Goal: Answer question/provide support: Share knowledge or assist other users

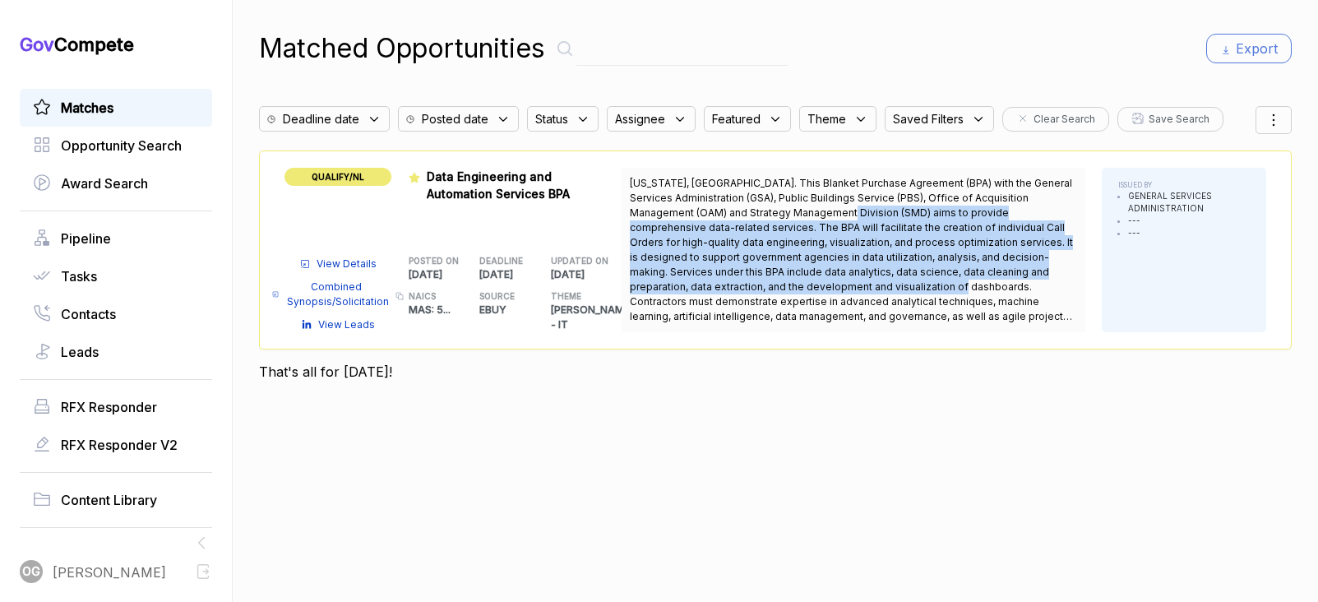
drag, startPoint x: 852, startPoint y: 290, endPoint x: 822, endPoint y: 215, distance: 81.2
click at [822, 215] on span "Washington, DC. This Blanket Purchase Agreement (BPA) with the General Services…" at bounding box center [851, 257] width 443 height 160
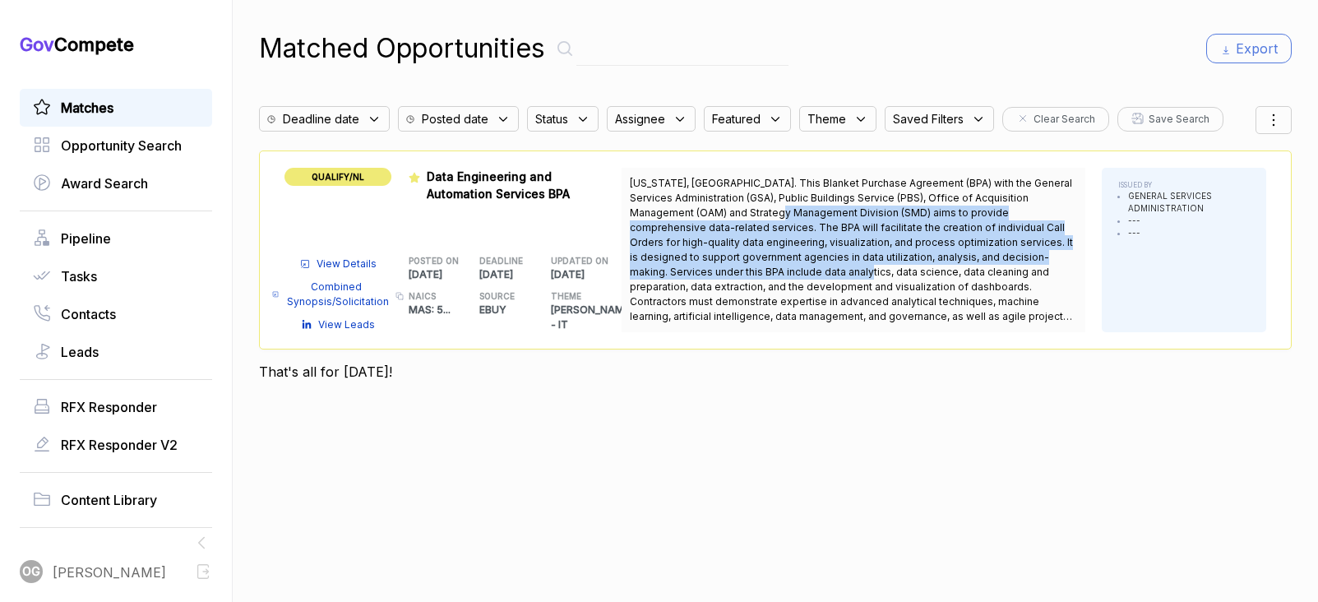
drag, startPoint x: 759, startPoint y: 215, endPoint x: 775, endPoint y: 274, distance: 60.4
click at [775, 274] on span "Washington, DC. This Blanket Purchase Agreement (BPA) with the General Services…" at bounding box center [851, 257] width 443 height 160
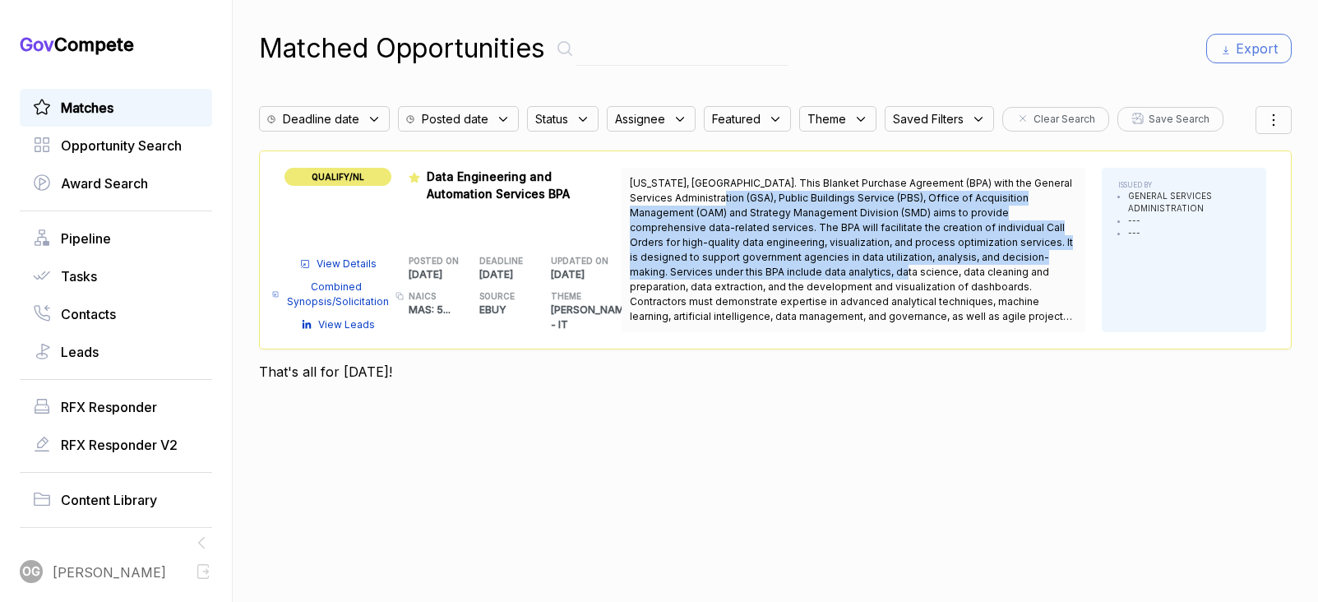
drag, startPoint x: 810, startPoint y: 275, endPoint x: 745, endPoint y: 196, distance: 102.7
click at [744, 196] on span "Washington, DC. This Blanket Purchase Agreement (BPA) with the General Services…" at bounding box center [851, 257] width 443 height 160
click at [745, 196] on span "Washington, DC. This Blanket Purchase Agreement (BPA) with the General Services…" at bounding box center [851, 257] width 443 height 160
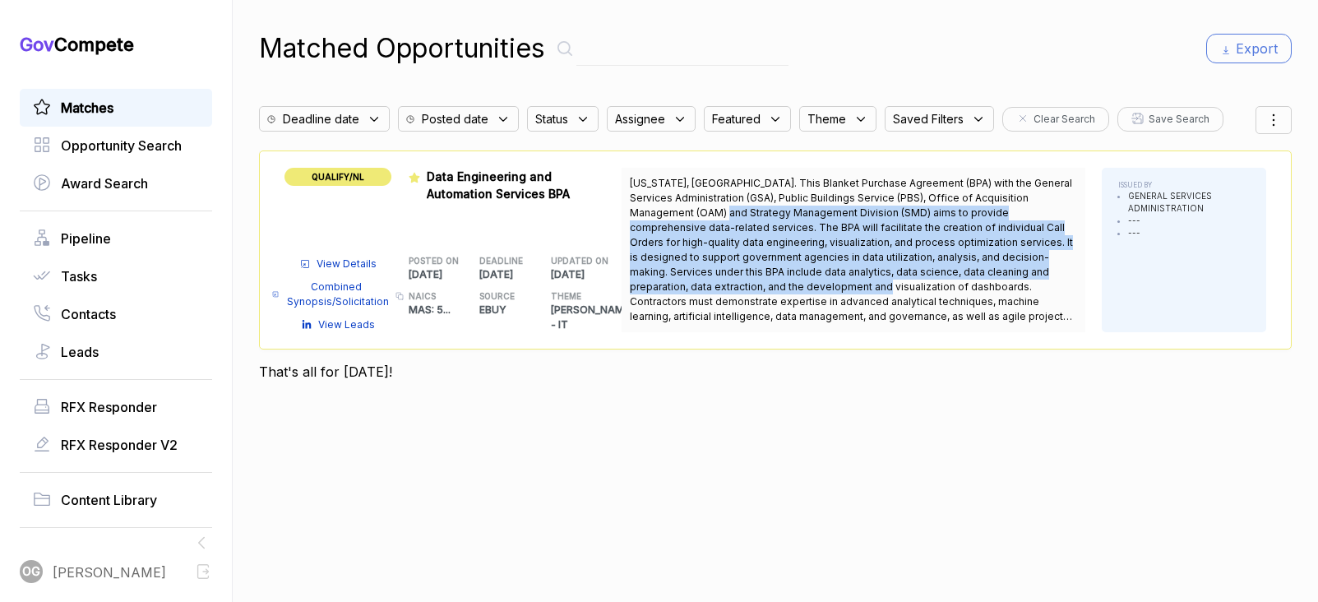
drag, startPoint x: 697, startPoint y: 207, endPoint x: 772, endPoint y: 289, distance: 110.5
click at [772, 289] on span "Washington, DC. This Blanket Purchase Agreement (BPA) with the General Services…" at bounding box center [851, 257] width 443 height 160
drag, startPoint x: 828, startPoint y: 293, endPoint x: 753, endPoint y: 215, distance: 108.1
click at [753, 215] on span "Washington, DC. This Blanket Purchase Agreement (BPA) with the General Services…" at bounding box center [853, 250] width 447 height 148
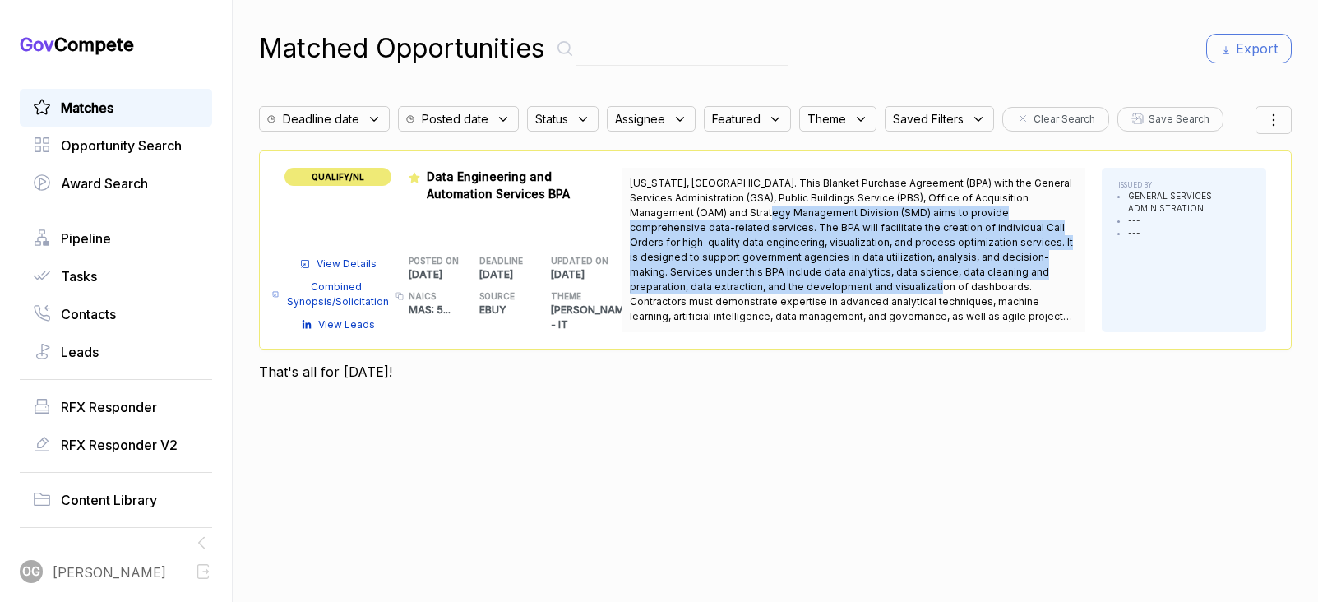
click at [753, 215] on span "Washington, DC. This Blanket Purchase Agreement (BPA) with the General Services…" at bounding box center [851, 257] width 443 height 160
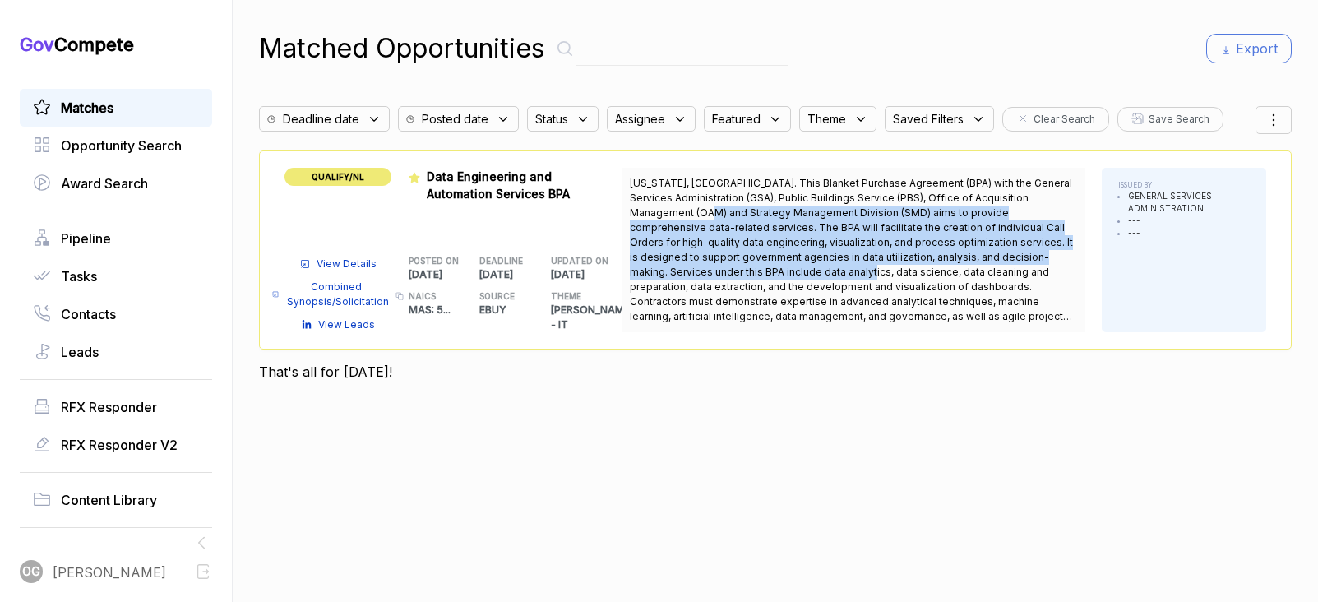
drag, startPoint x: 681, startPoint y: 215, endPoint x: 785, endPoint y: 278, distance: 121.4
click at [783, 278] on span "Washington, DC. This Blanket Purchase Agreement (BPA) with the General Services…" at bounding box center [853, 250] width 447 height 148
click at [785, 278] on span "Washington, DC. This Blanket Purchase Agreement (BPA) with the General Services…" at bounding box center [853, 250] width 447 height 148
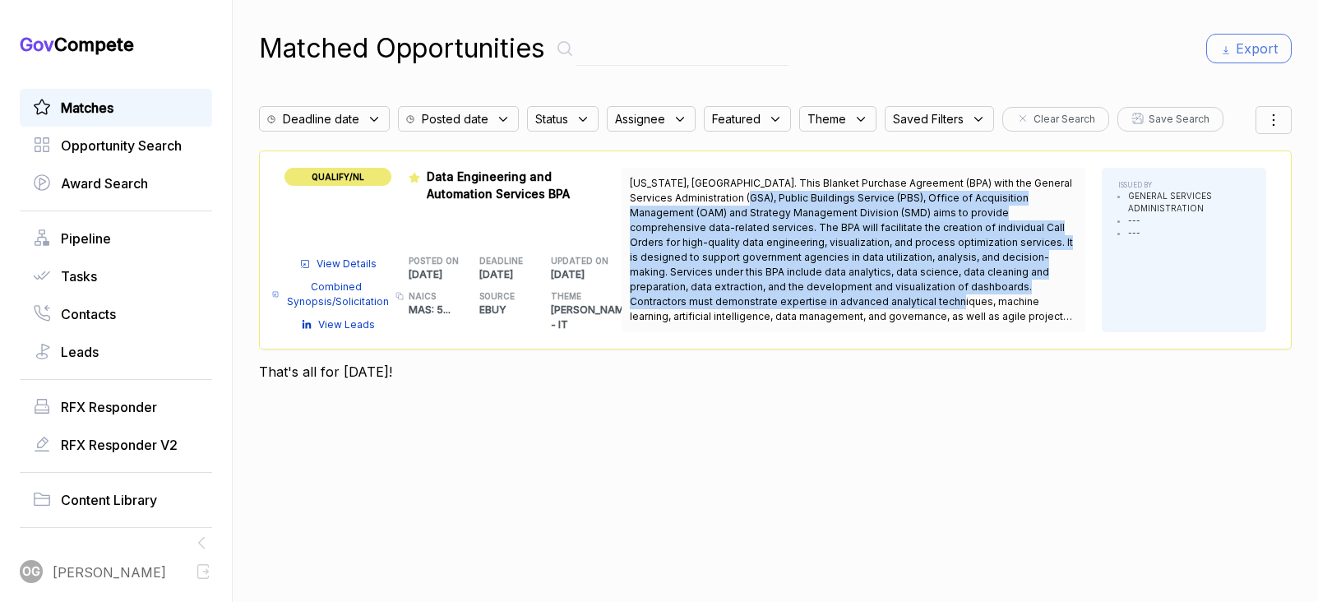
drag, startPoint x: 820, startPoint y: 302, endPoint x: 768, endPoint y: 199, distance: 116.2
click at [768, 199] on span "Washington, DC. This Blanket Purchase Agreement (BPA) with the General Services…" at bounding box center [851, 257] width 443 height 160
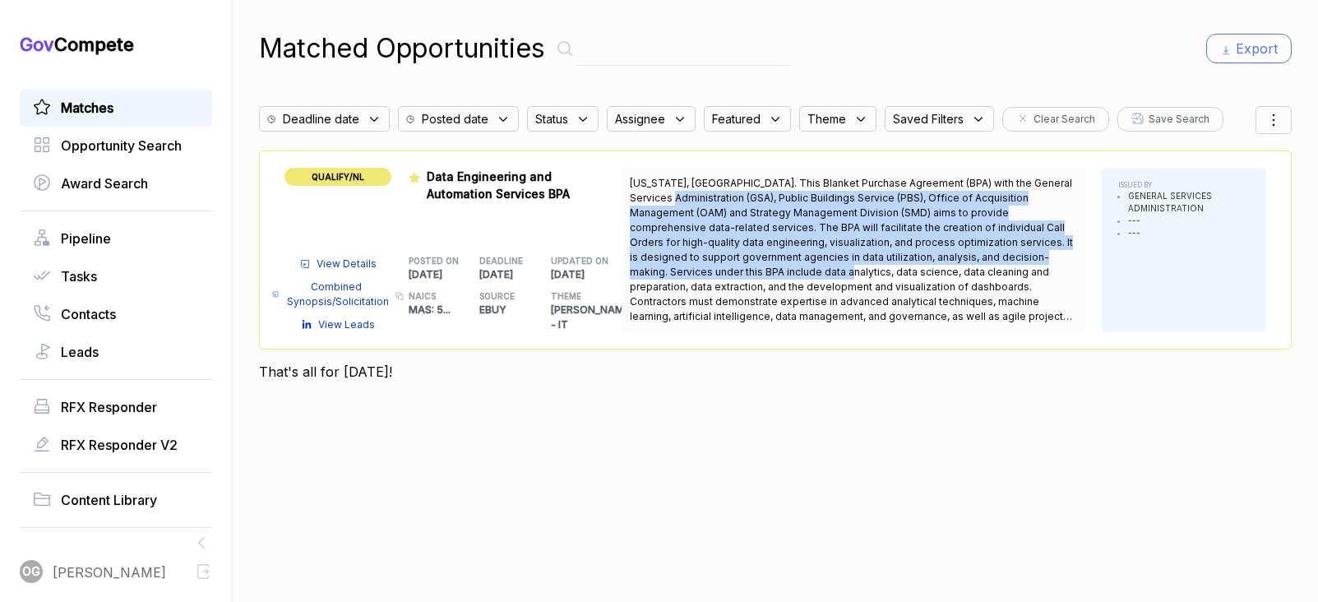
drag, startPoint x: 698, startPoint y: 205, endPoint x: 755, endPoint y: 267, distance: 84.9
click at [755, 268] on span "Washington, DC. This Blanket Purchase Agreement (BPA) with the General Services…" at bounding box center [851, 257] width 443 height 160
click at [755, 267] on span "Washington, DC. This Blanket Purchase Agreement (BPA) with the General Services…" at bounding box center [851, 257] width 443 height 160
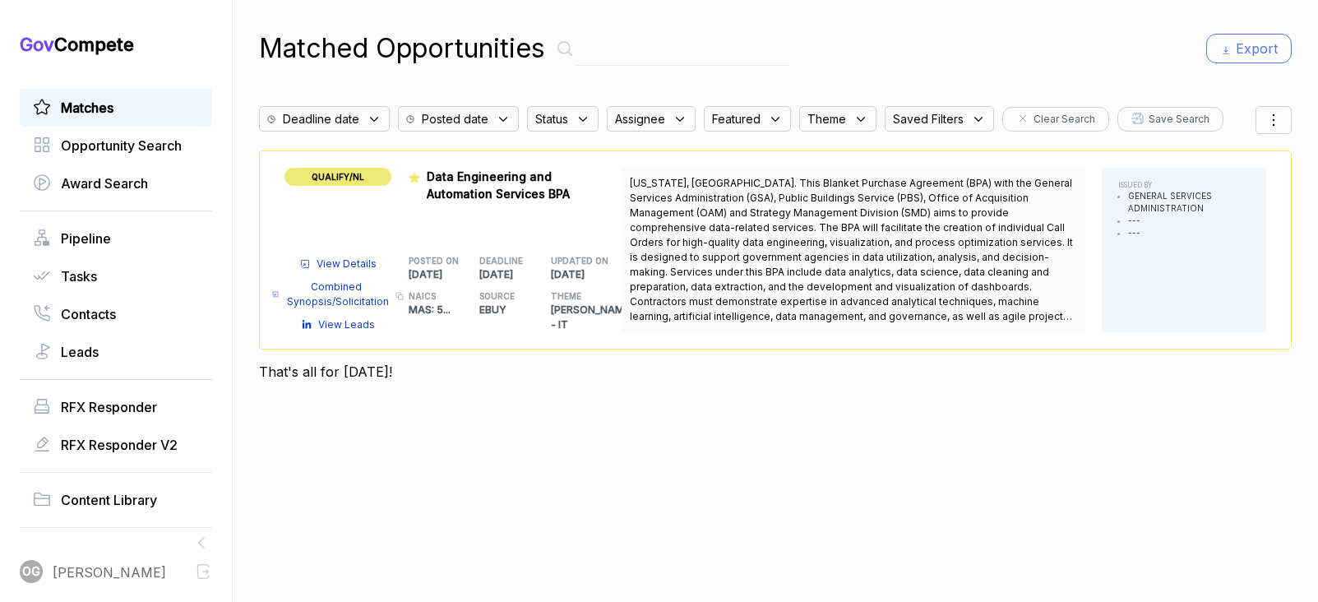
click at [345, 261] on span "View Details" at bounding box center [346, 263] width 60 height 15
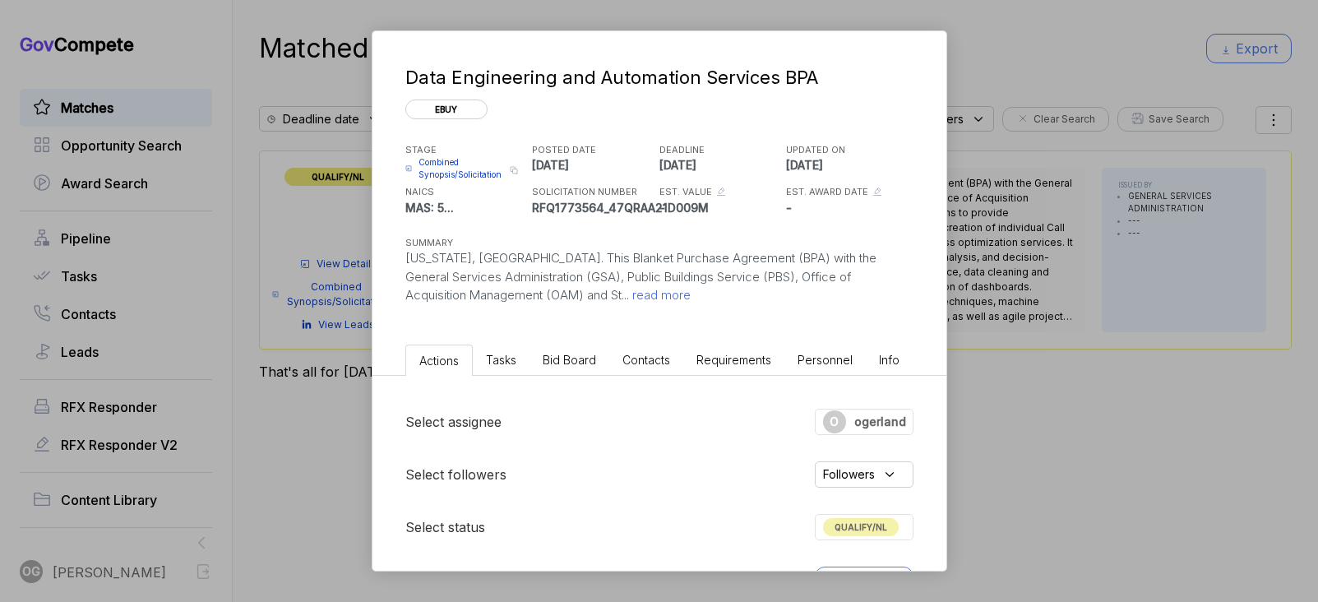
click at [629, 300] on span "read more" at bounding box center [660, 295] width 62 height 16
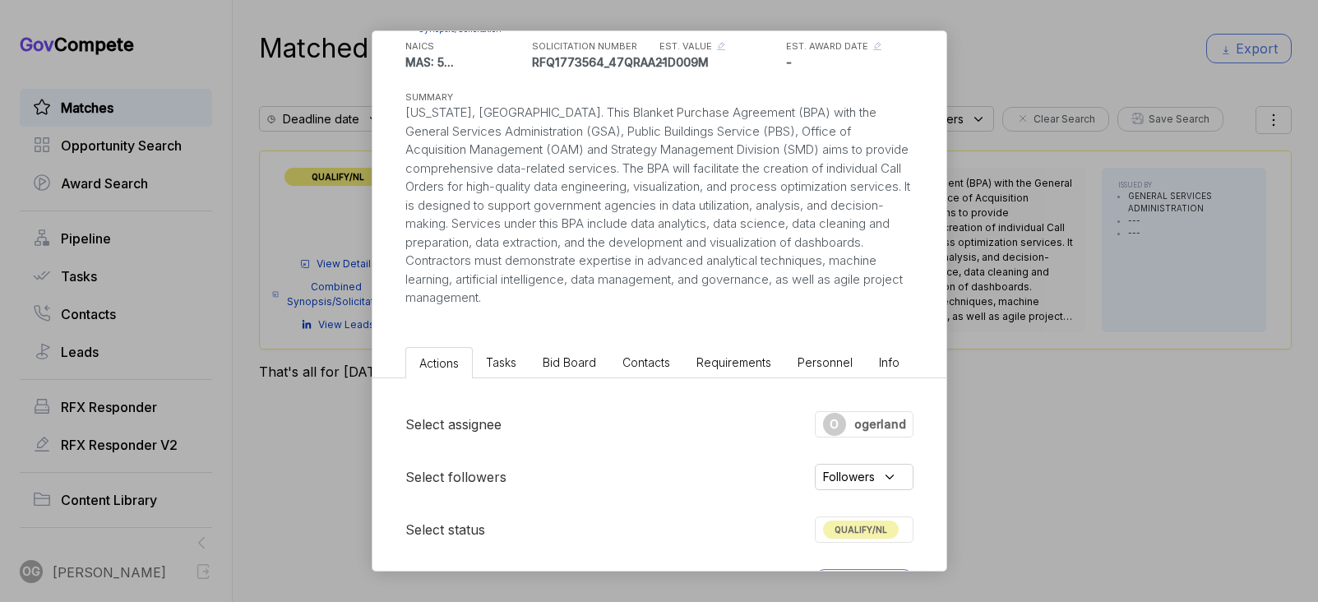
scroll to position [128, 0]
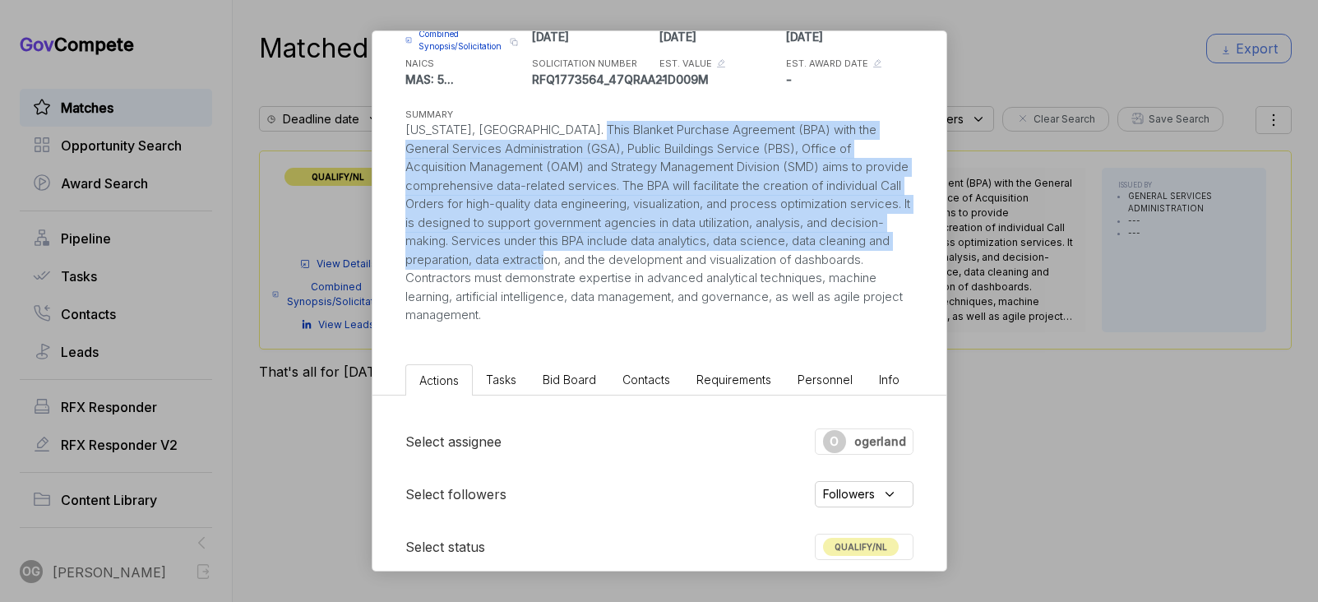
drag, startPoint x: 585, startPoint y: 135, endPoint x: 630, endPoint y: 258, distance: 131.0
click at [630, 257] on div "Washington, DC. This Blanket Purchase Agreement (BPA) with the General Services…" at bounding box center [659, 223] width 508 height 204
click at [630, 258] on div "Washington, DC. This Blanket Purchase Agreement (BPA) with the General Services…" at bounding box center [659, 223] width 508 height 204
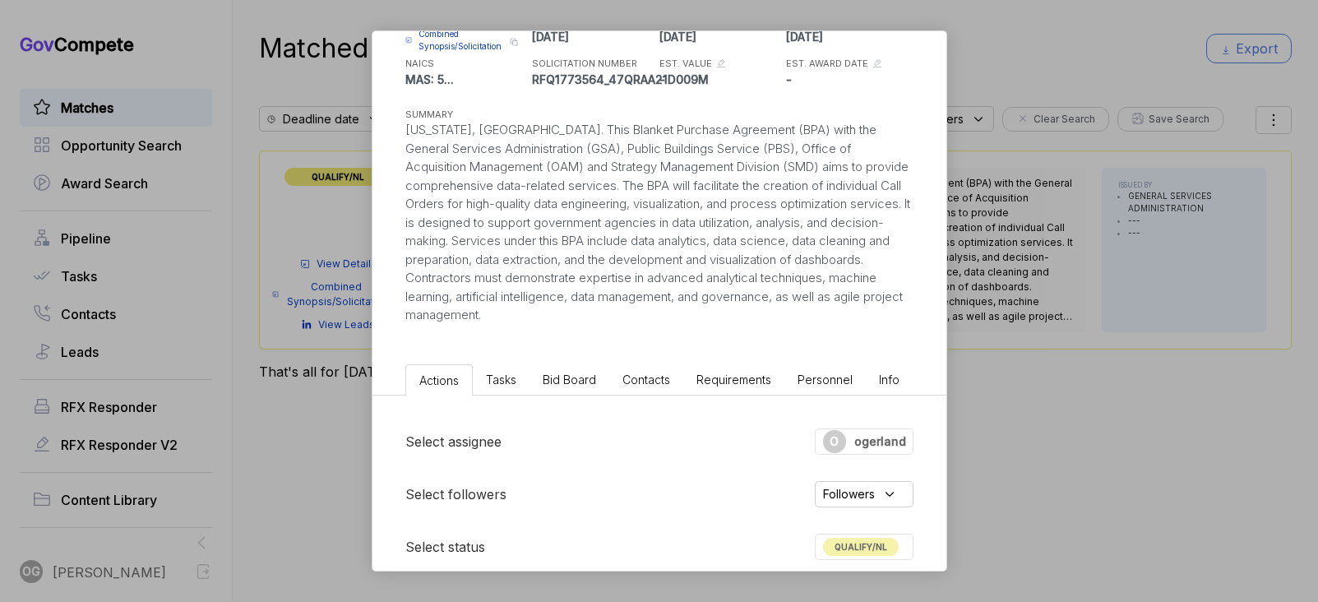
scroll to position [433, 0]
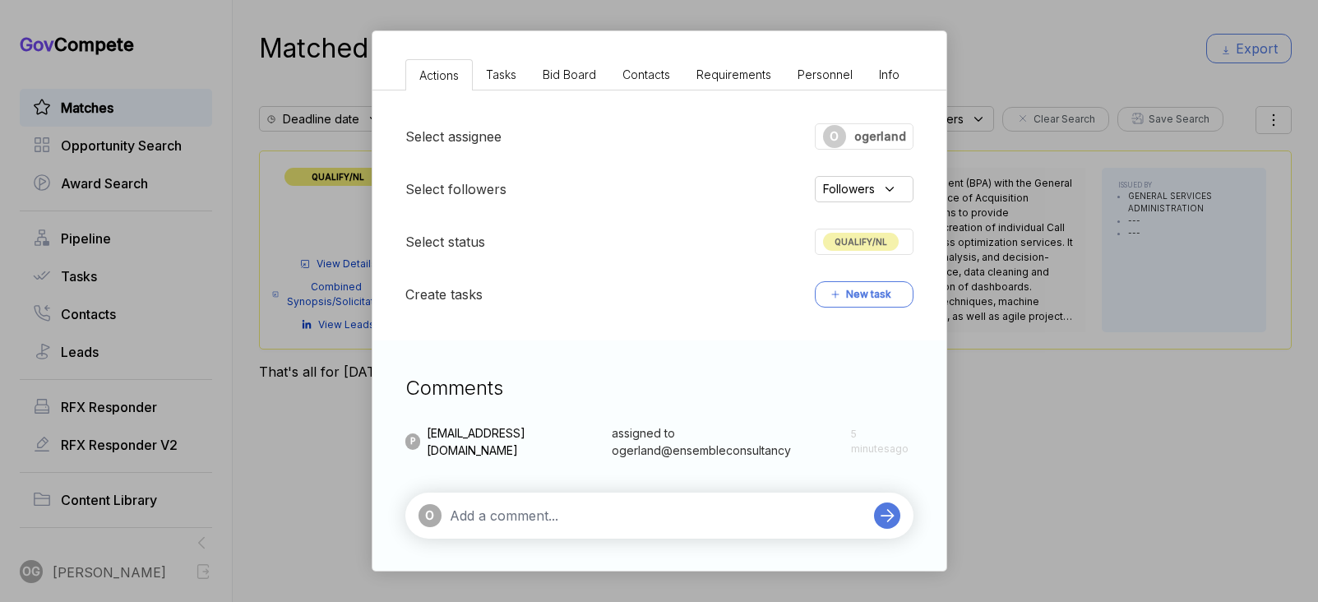
click at [522, 508] on textarea at bounding box center [658, 515] width 416 height 20
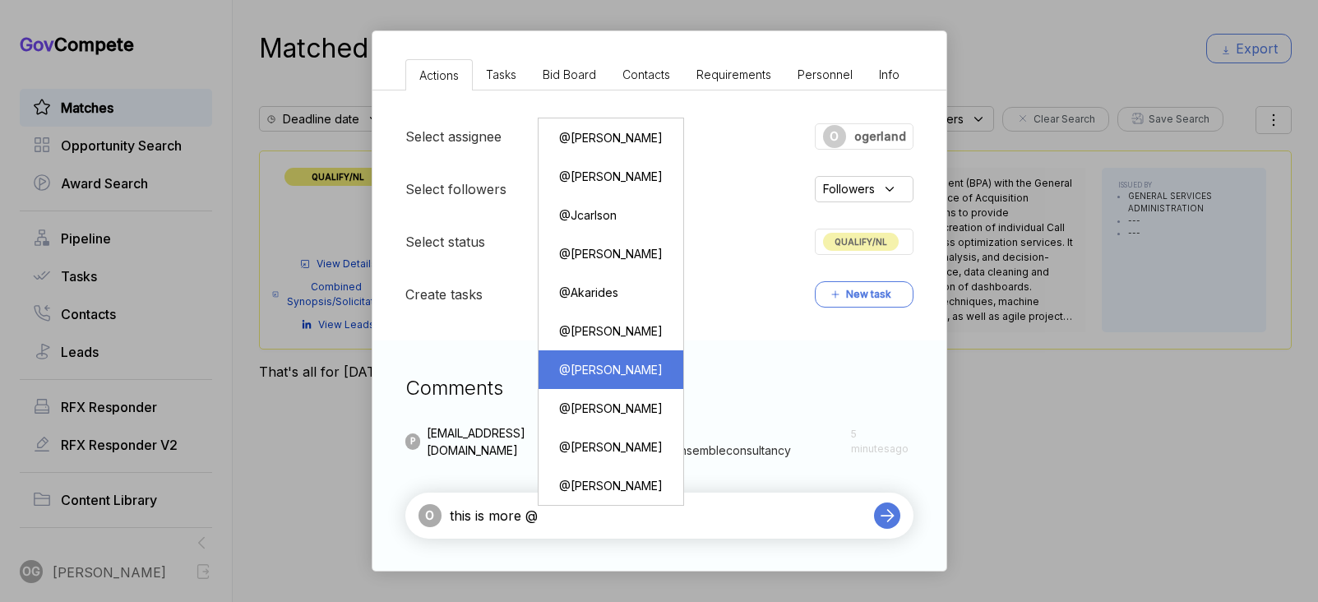
click at [637, 367] on div "@ Nabor reyna" at bounding box center [611, 369] width 120 height 30
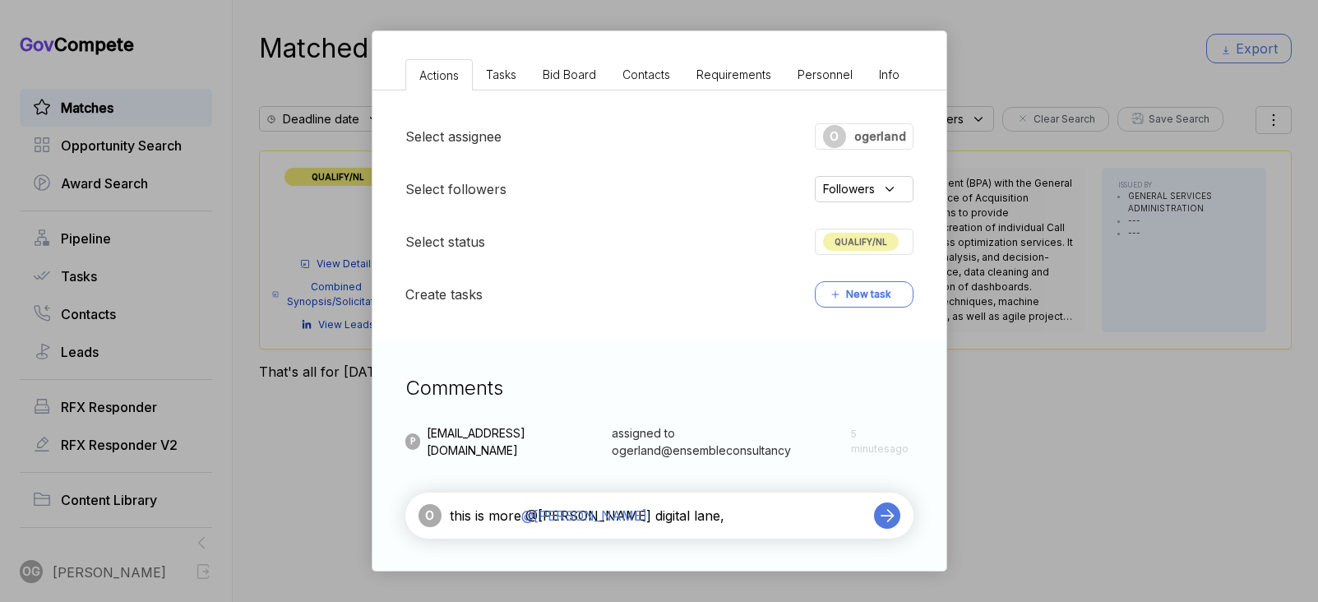
click at [483, 504] on div "O this is more @Nabor reyna 's digital lane, this is more @Nabor reyna's digita…" at bounding box center [641, 515] width 447 height 23
click at [483, 509] on textarea "this is more @Nabor reyna's digital lane," at bounding box center [658, 515] width 416 height 20
click at [720, 516] on textarea "this is in more @Nabor reyna's digital lane," at bounding box center [658, 515] width 416 height 20
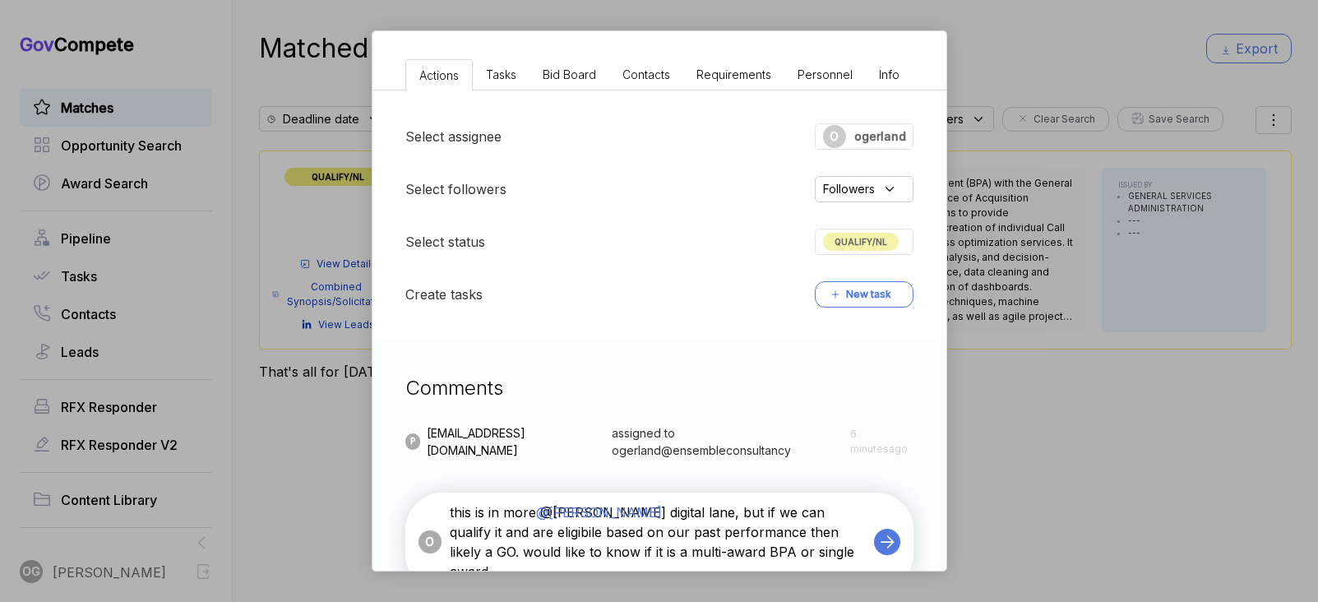
type textarea "this is in more @Nabor reyna's digital lane, but if we can qualify it and are e…"
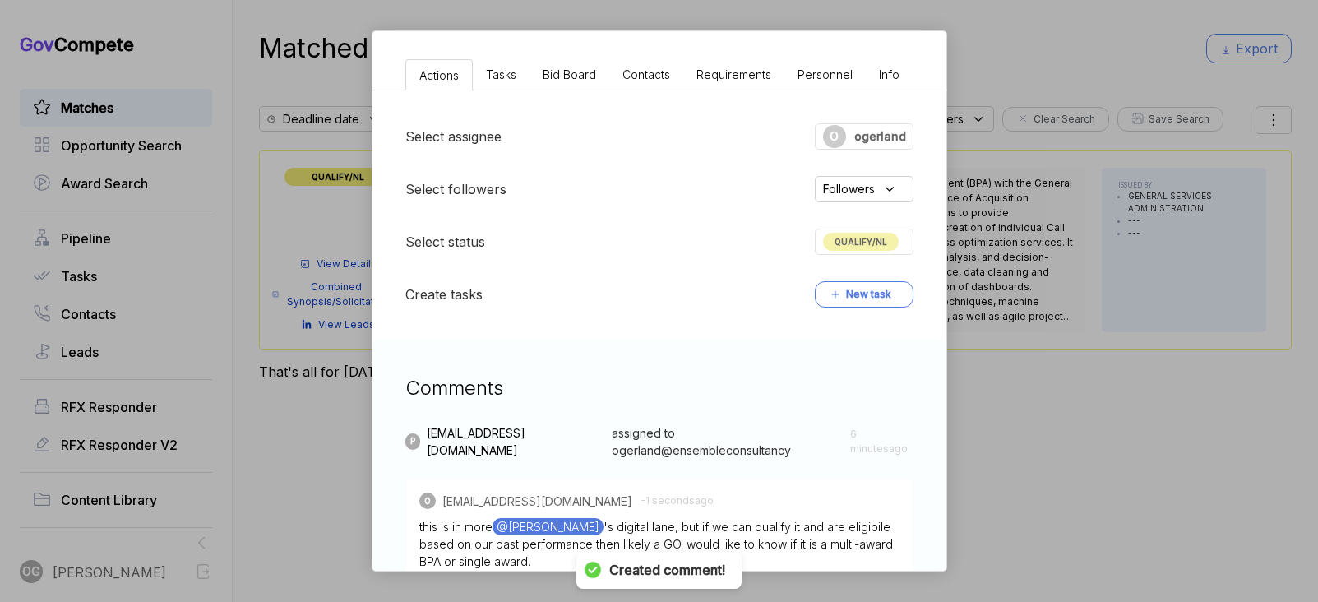
click at [1050, 401] on div "Data Engineering and Automation Services BPA ebuy STAGE Combined Synopsis/Solic…" at bounding box center [659, 301] width 1318 height 602
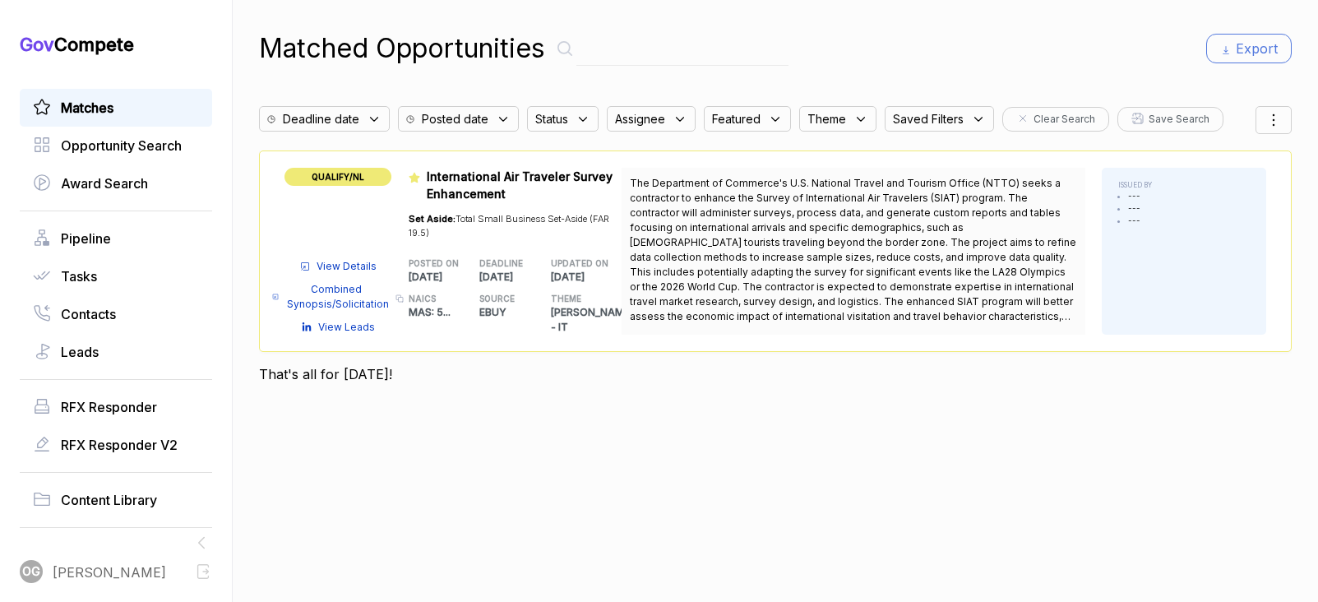
click at [338, 261] on span "View Details" at bounding box center [346, 266] width 60 height 15
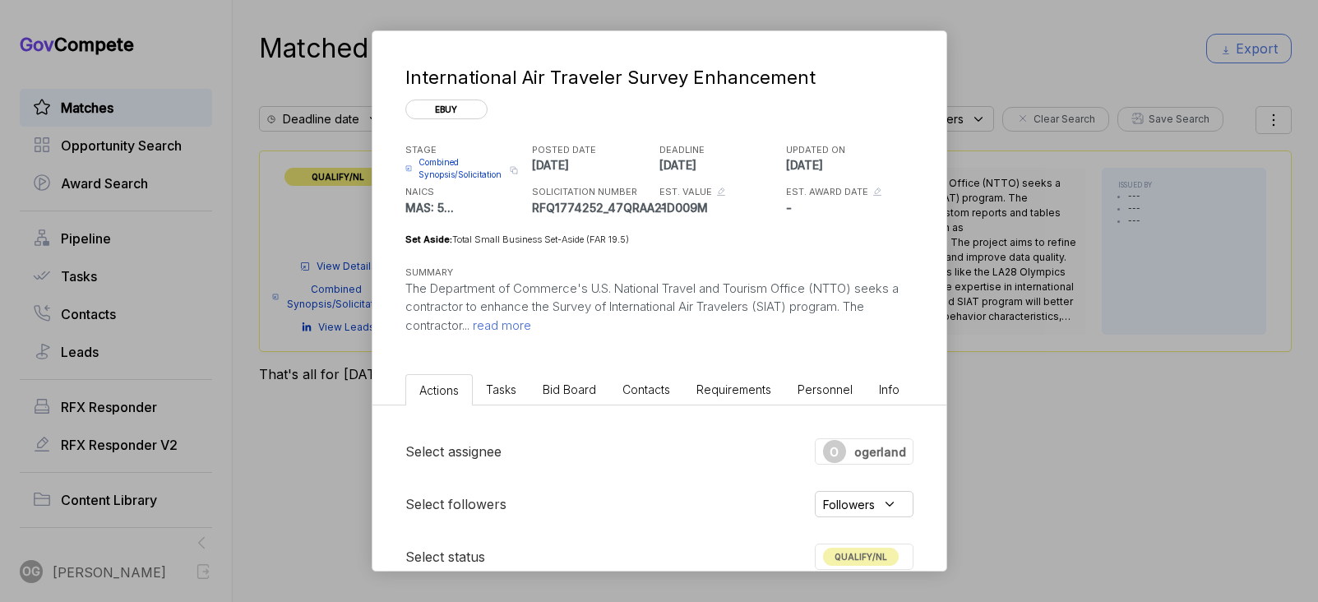
click at [510, 322] on span "read more" at bounding box center [500, 325] width 62 height 16
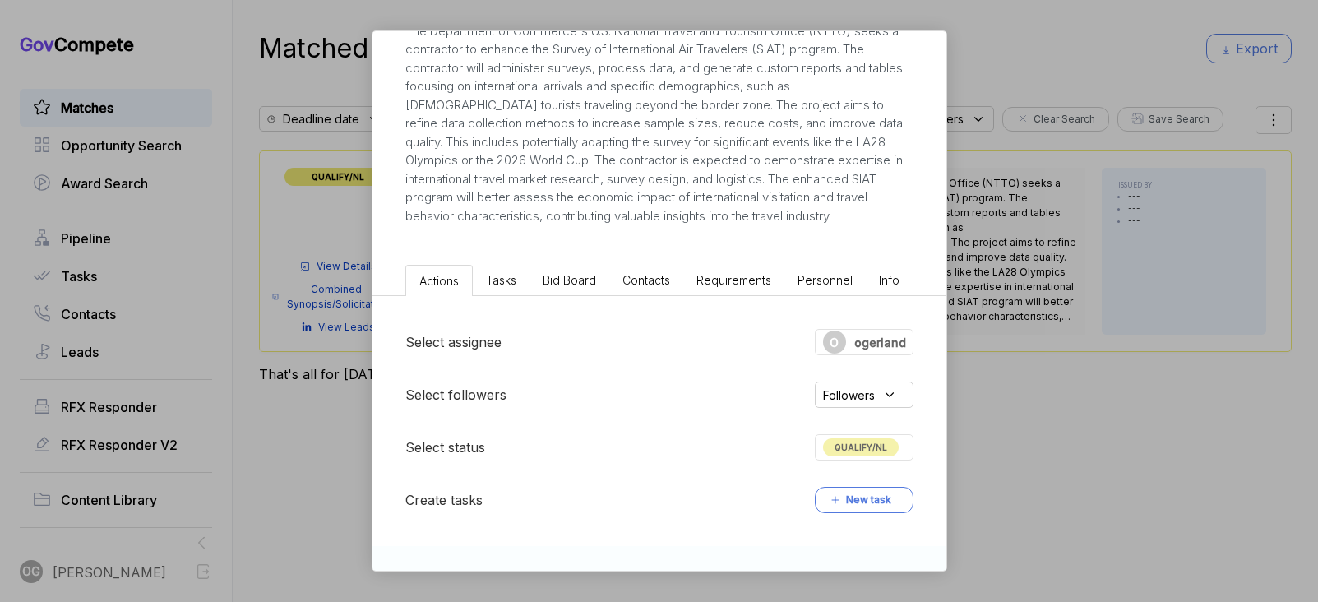
scroll to position [463, 0]
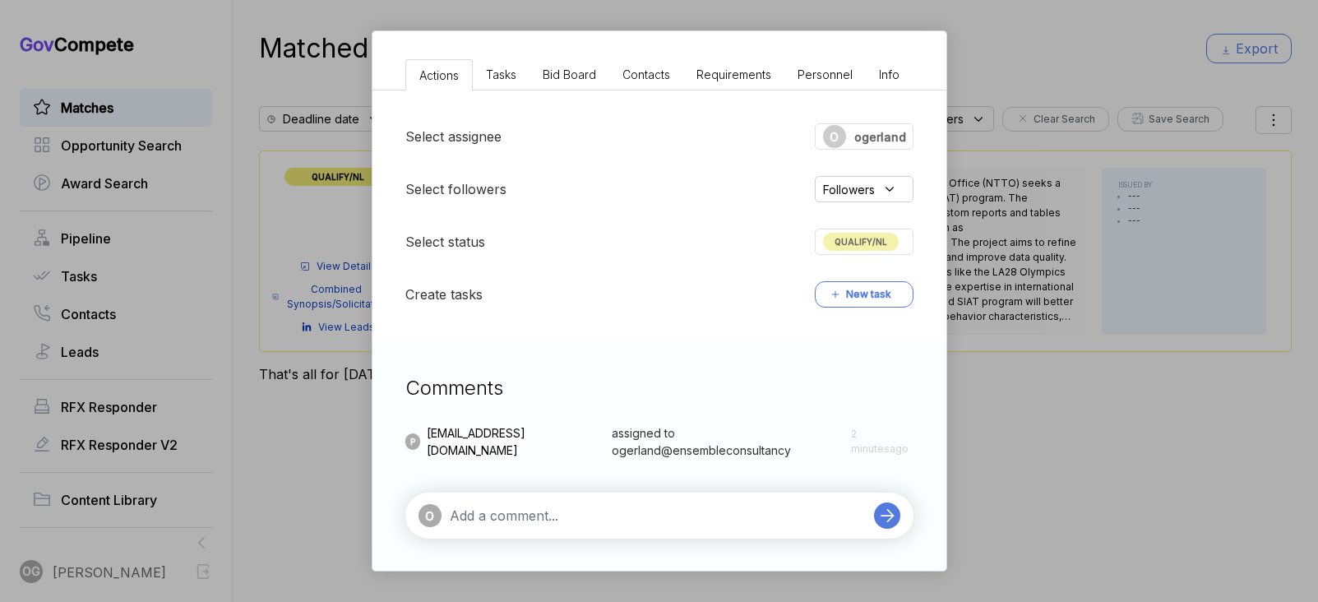
click at [529, 516] on textarea at bounding box center [658, 515] width 416 height 20
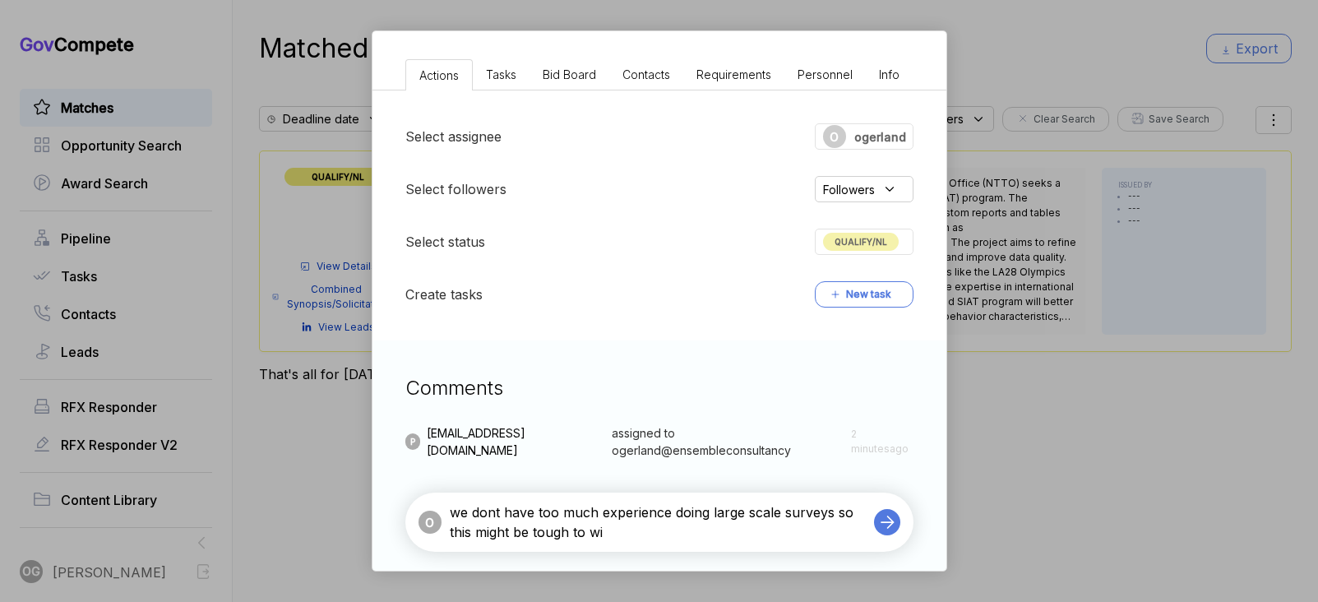
type textarea "we dont have too much experience doing large scale surveys so this might be tou…"
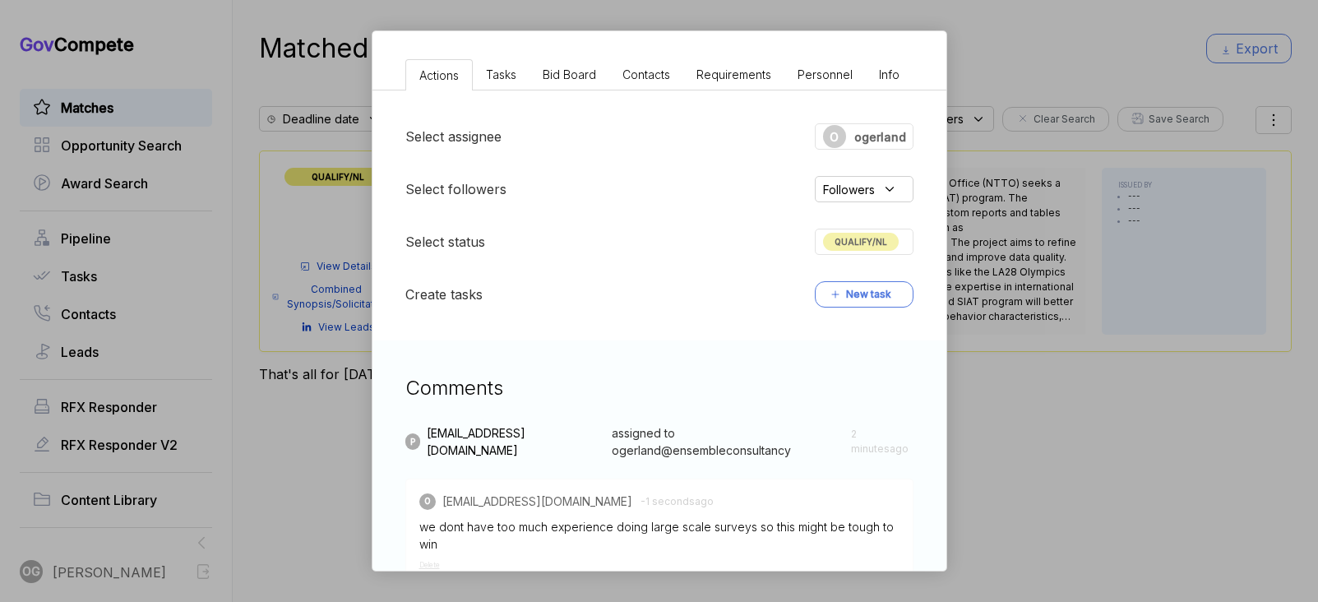
click at [1122, 436] on div "International Air Traveler Survey Enhancement ebuy STAGE Combined Synopsis/Soli…" at bounding box center [659, 301] width 1318 height 602
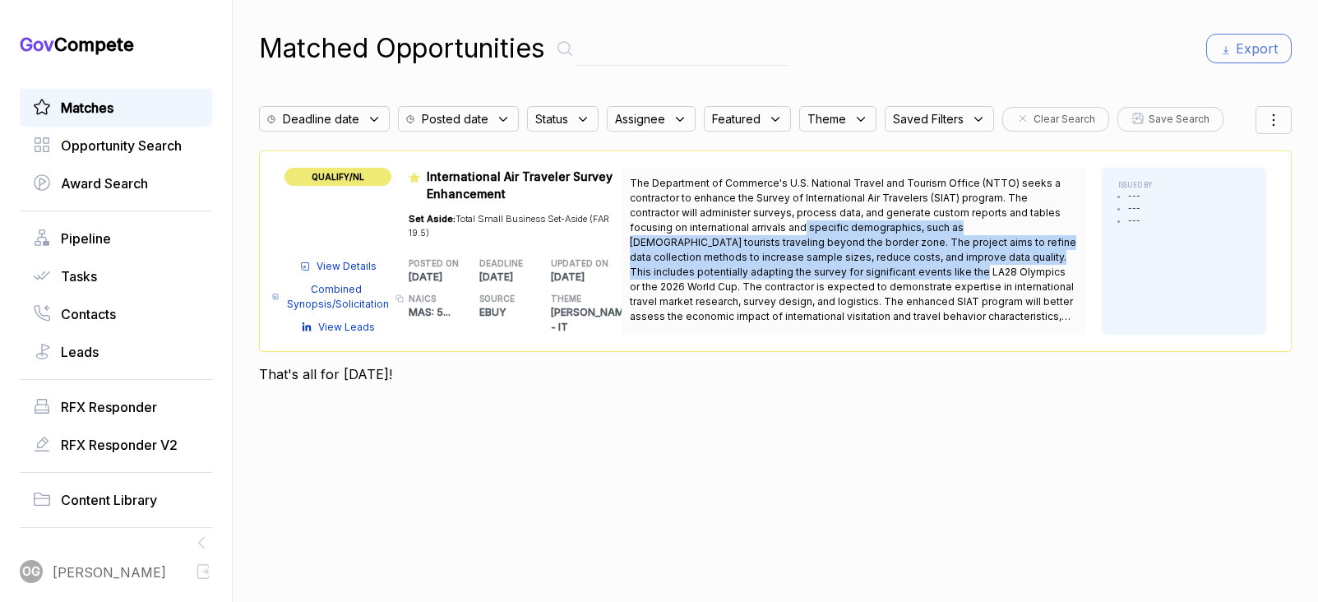
drag, startPoint x: 741, startPoint y: 224, endPoint x: 813, endPoint y: 279, distance: 90.4
click at [813, 279] on span "The Department of Commerce's U.S. National Travel and Tourism Office (NTTO) see…" at bounding box center [853, 250] width 447 height 148
